Goal: Use online tool/utility: Utilize a website feature to perform a specific function

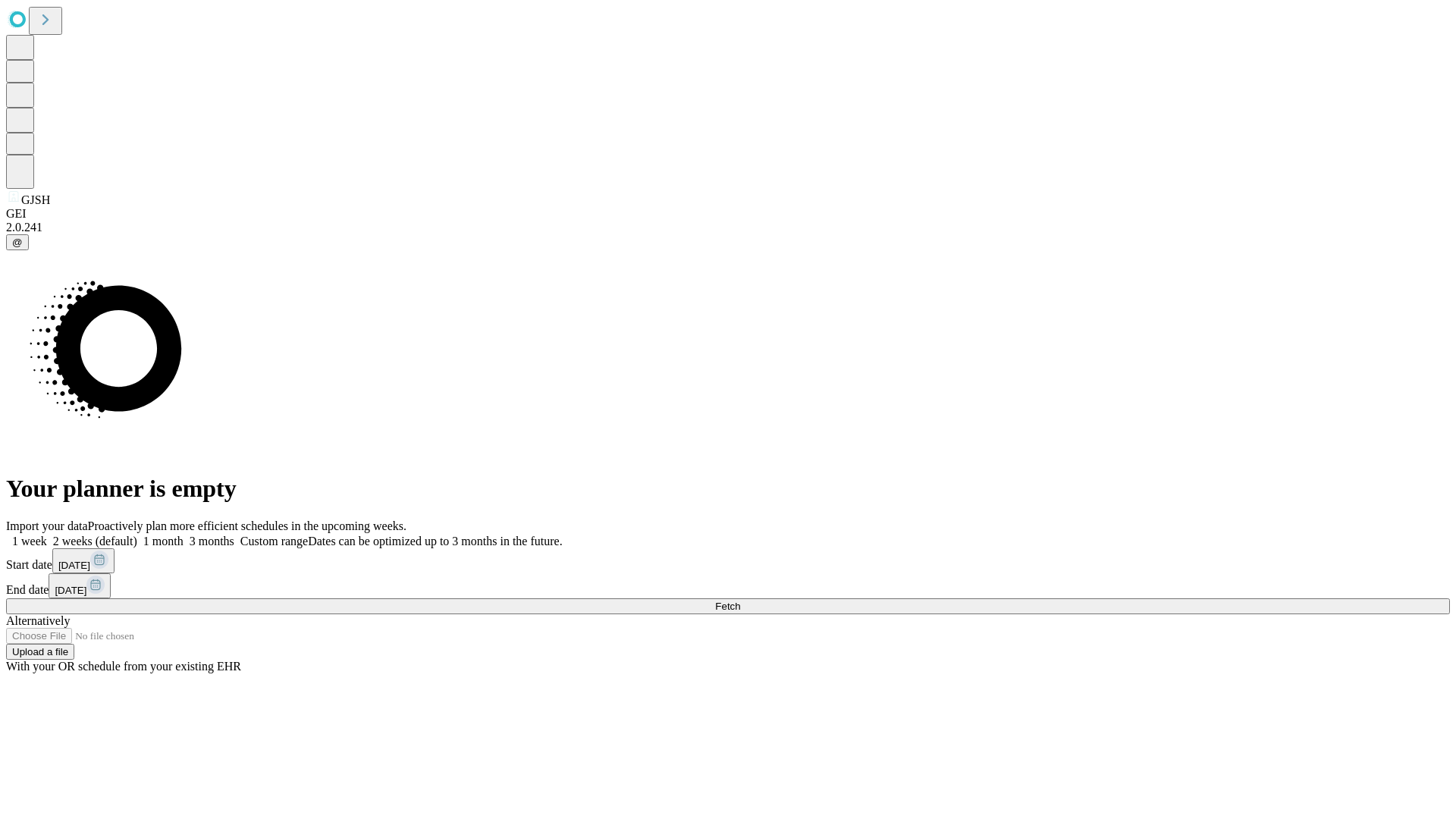
click at [740, 601] on span "Fetch" at bounding box center [727, 606] width 25 height 11
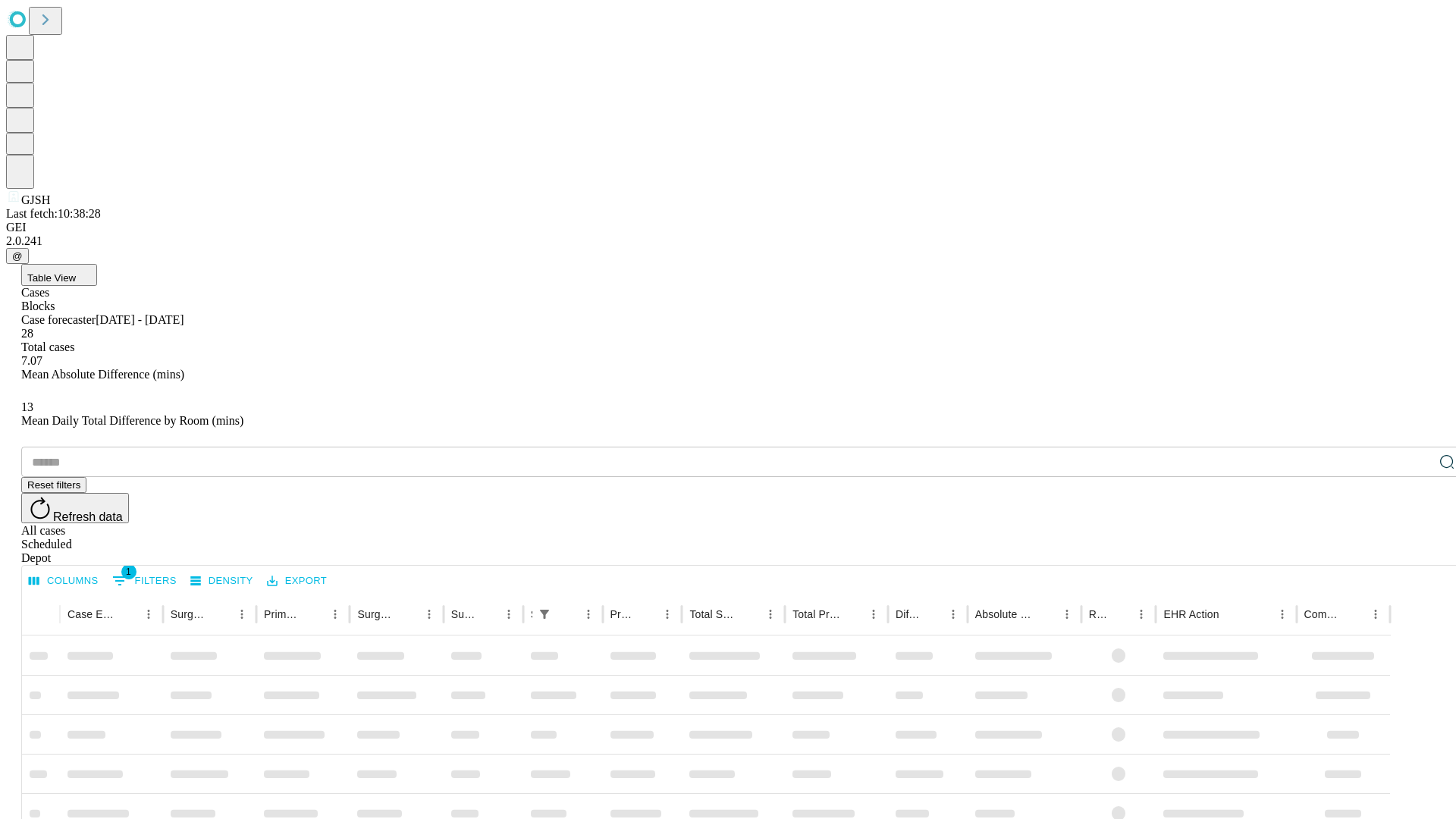
click at [76, 272] on span "Table View" at bounding box center [51, 277] width 49 height 11
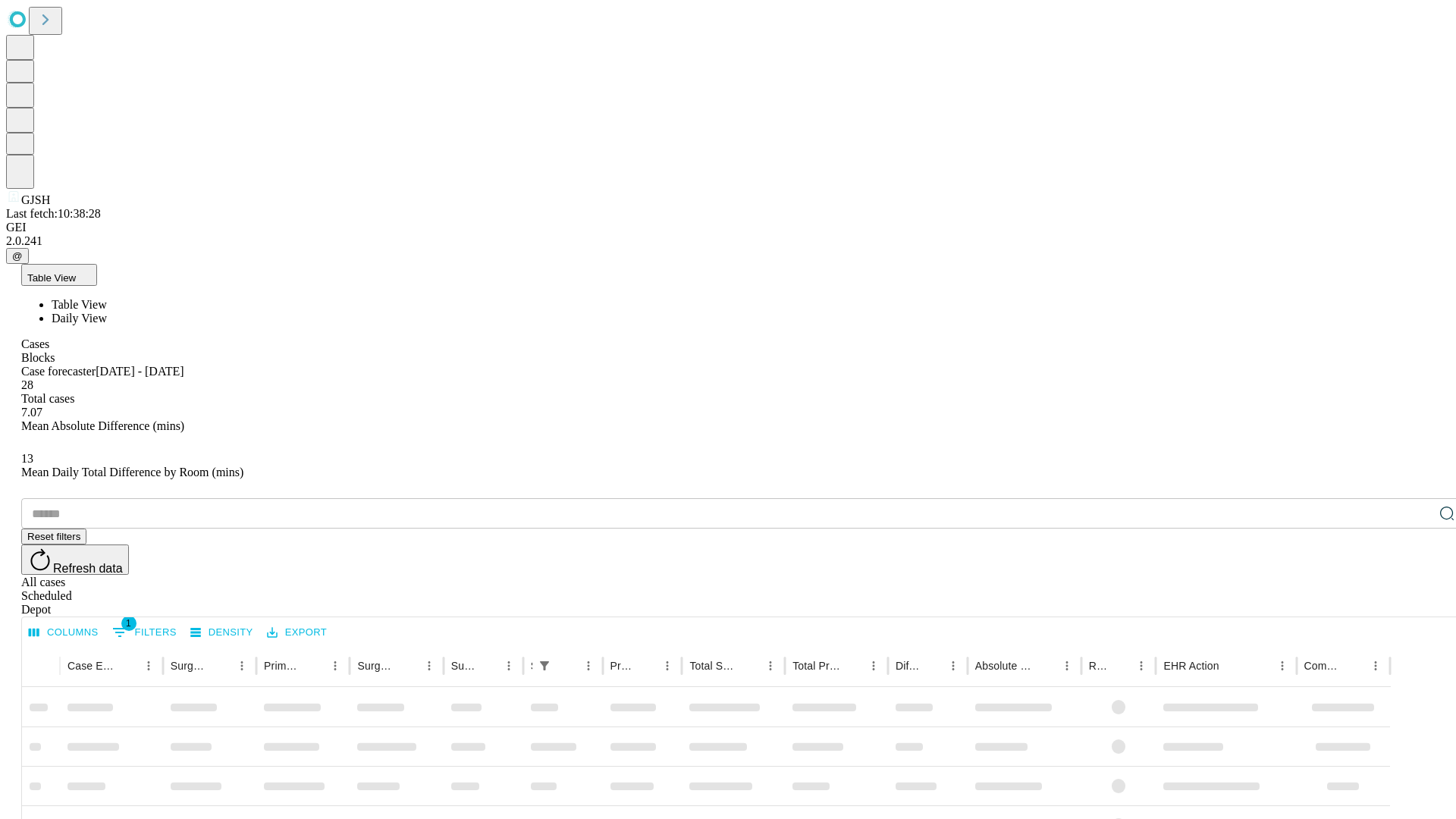
click at [107, 311] on span "Daily View" at bounding box center [80, 317] width 56 height 13
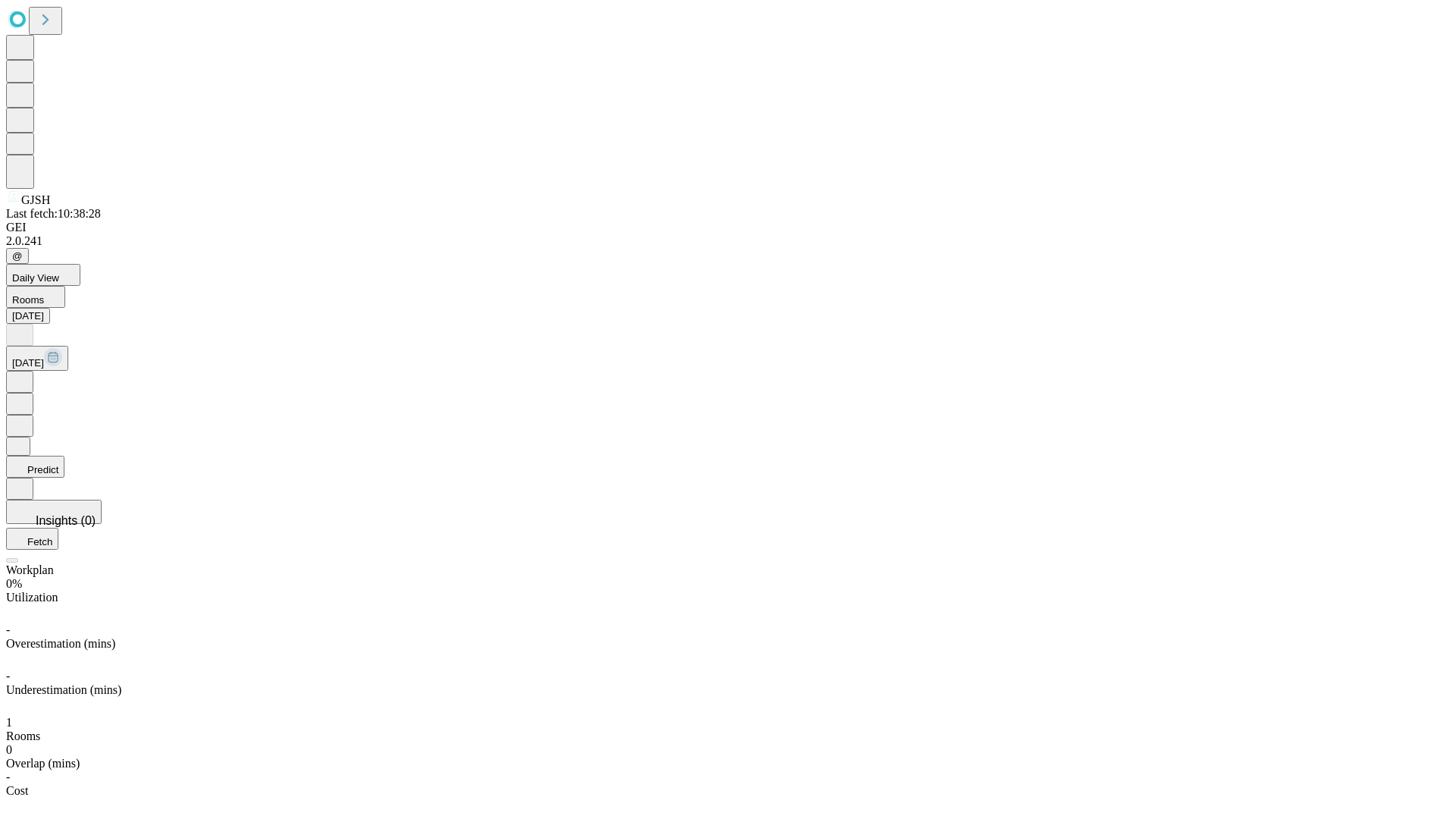
click at [65, 456] on button "Predict" at bounding box center [35, 467] width 59 height 22
